Goal: Book appointment/travel/reservation

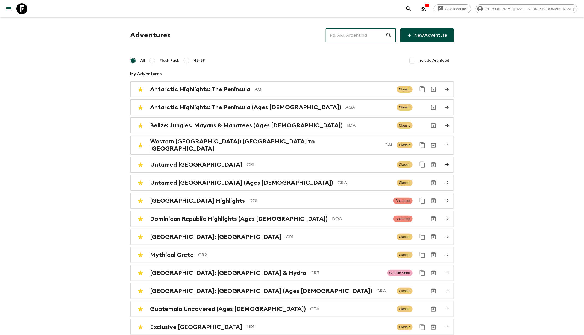
click at [361, 34] on input "text" at bounding box center [356, 35] width 60 height 15
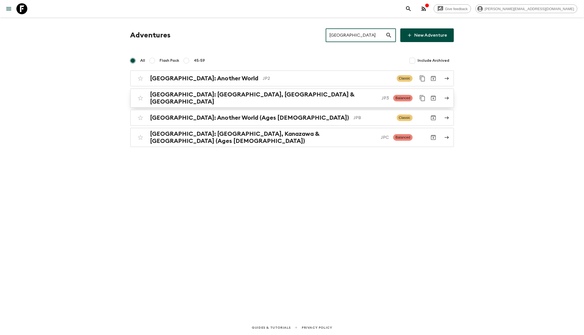
type input "[GEOGRAPHIC_DATA]"
click at [381, 96] on p "JP3" at bounding box center [384, 98] width 7 height 7
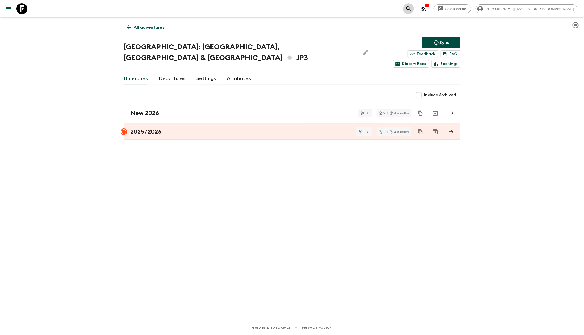
click at [411, 9] on icon "search adventures" at bounding box center [408, 8] width 5 height 5
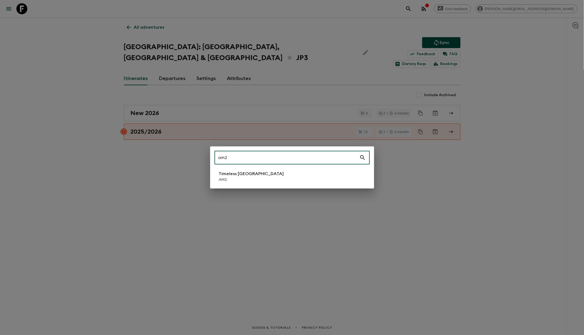
type input "am2"
click at [278, 179] on li "Timeless Armenia AM2" at bounding box center [291, 176] width 155 height 15
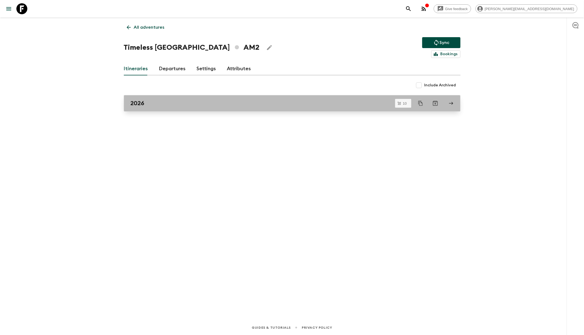
click at [348, 102] on div "2026" at bounding box center [287, 103] width 313 height 7
